Goal: Find specific page/section

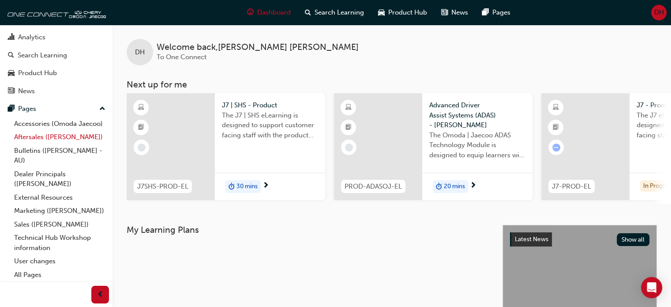
click at [40, 144] on link "Bulletins ([PERSON_NAME] - AU)" at bounding box center [60, 155] width 98 height 23
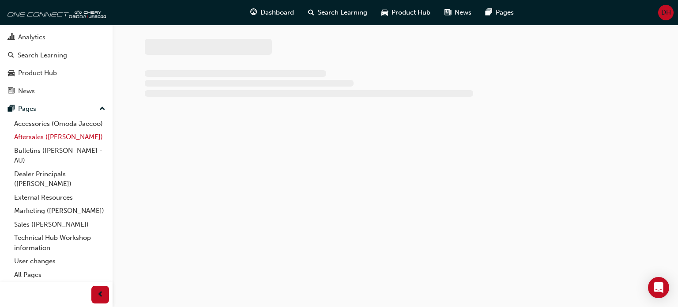
click at [41, 138] on link "Aftersales ([PERSON_NAME])" at bounding box center [60, 137] width 98 height 14
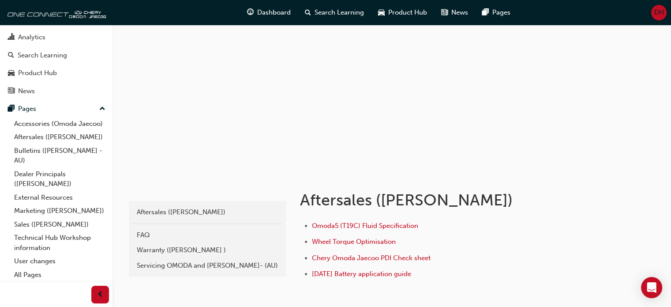
scroll to position [44, 0]
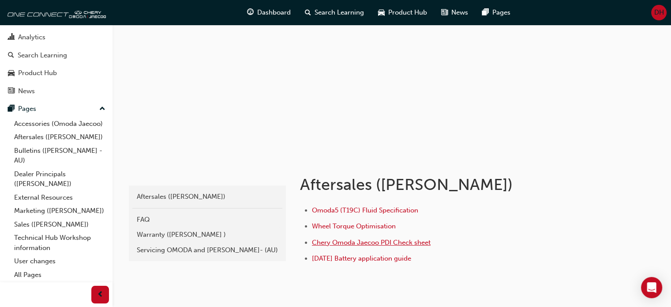
click at [368, 243] on span "Chery Omoda Jaecoo PDI Check sheet" at bounding box center [371, 242] width 119 height 8
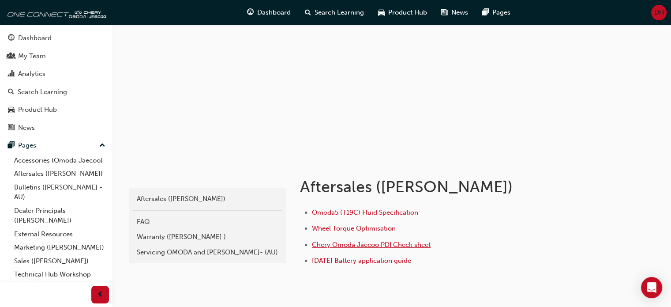
scroll to position [88, 0]
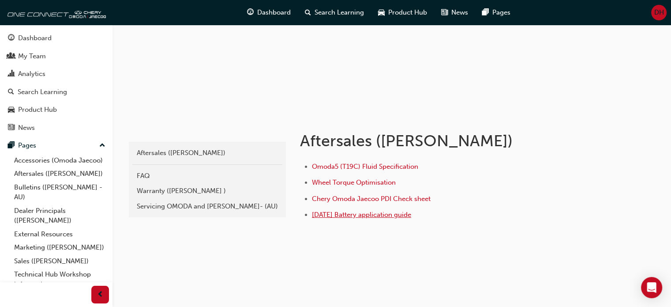
click at [358, 215] on span "[DATE] Battery application guide" at bounding box center [361, 215] width 99 height 8
